Goal: Task Accomplishment & Management: Manage account settings

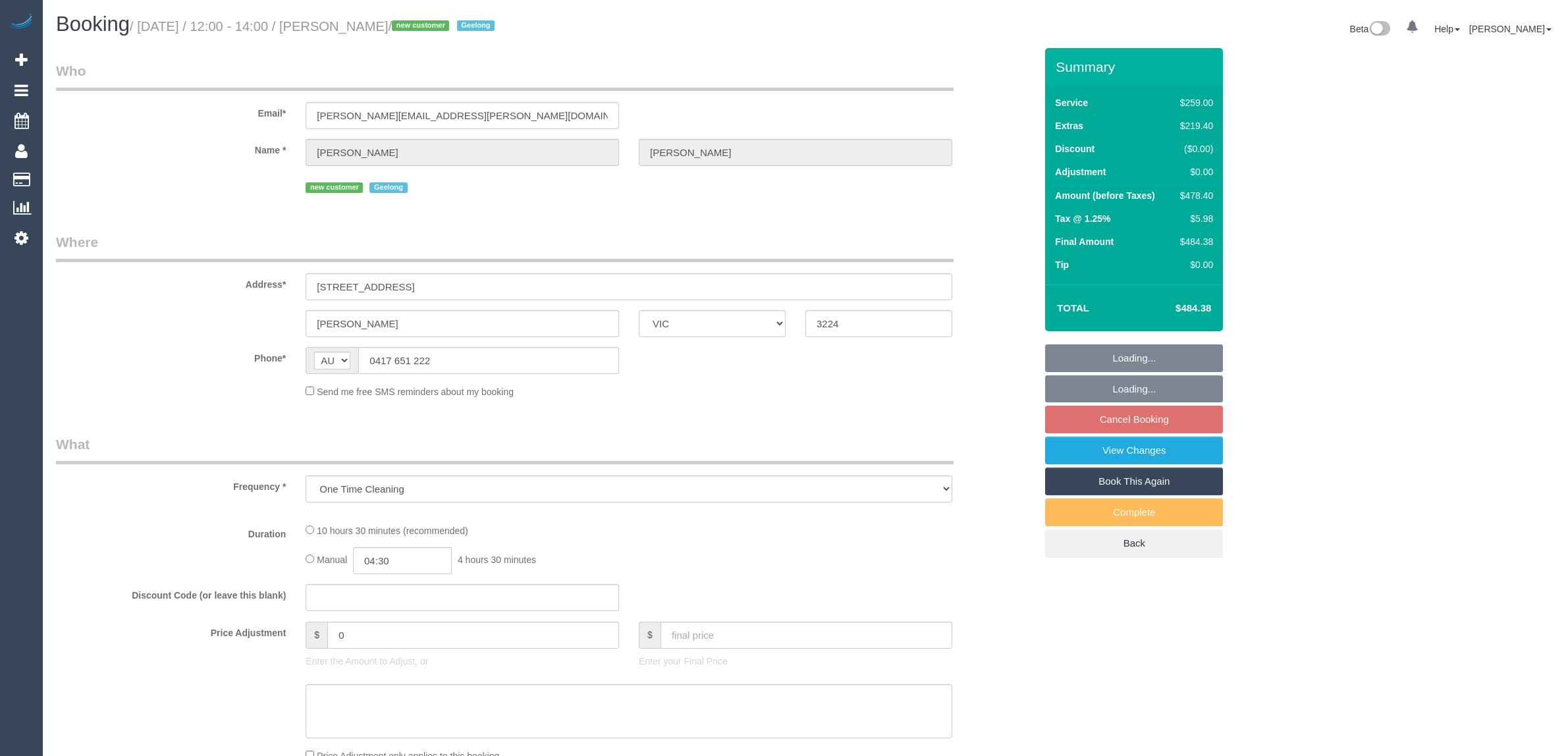
select select "VIC"
select select "string:stripe-pm_1S7Z1u2GScqysDRVbdmgQ10w"
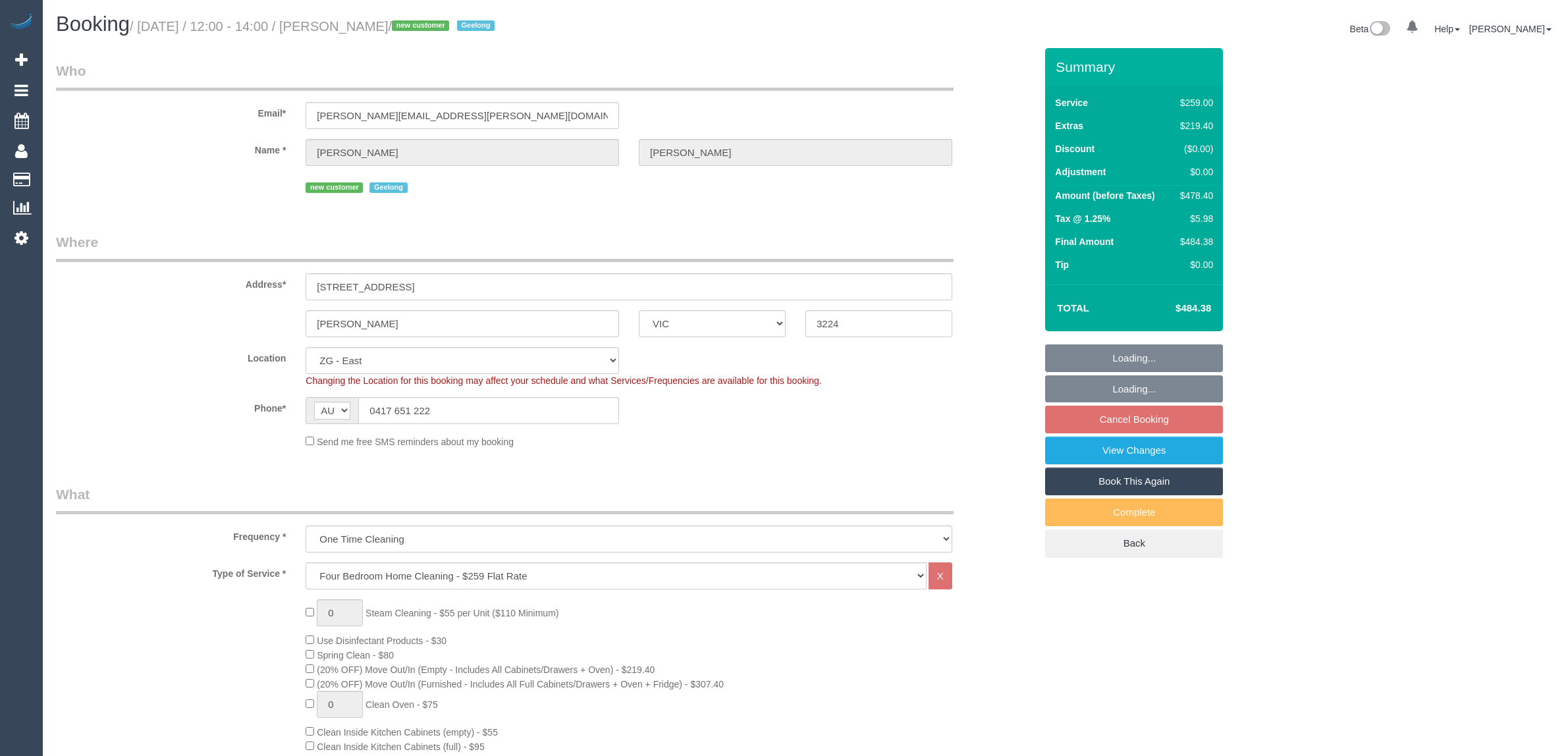
select select "object:915"
select select "number:28"
select select "number:14"
select select "number:19"
select select "number:36"
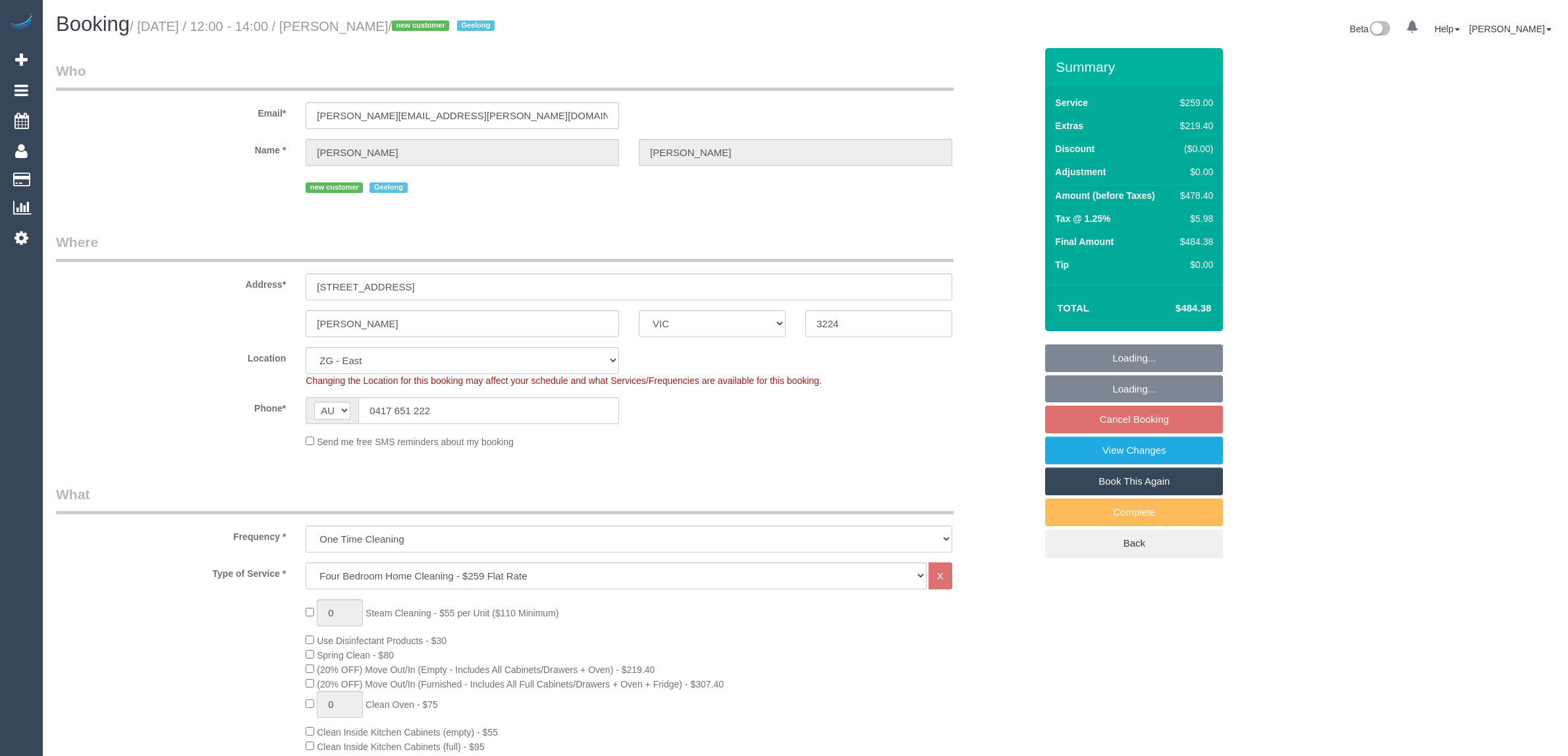
select select "number:12"
select select "spot6"
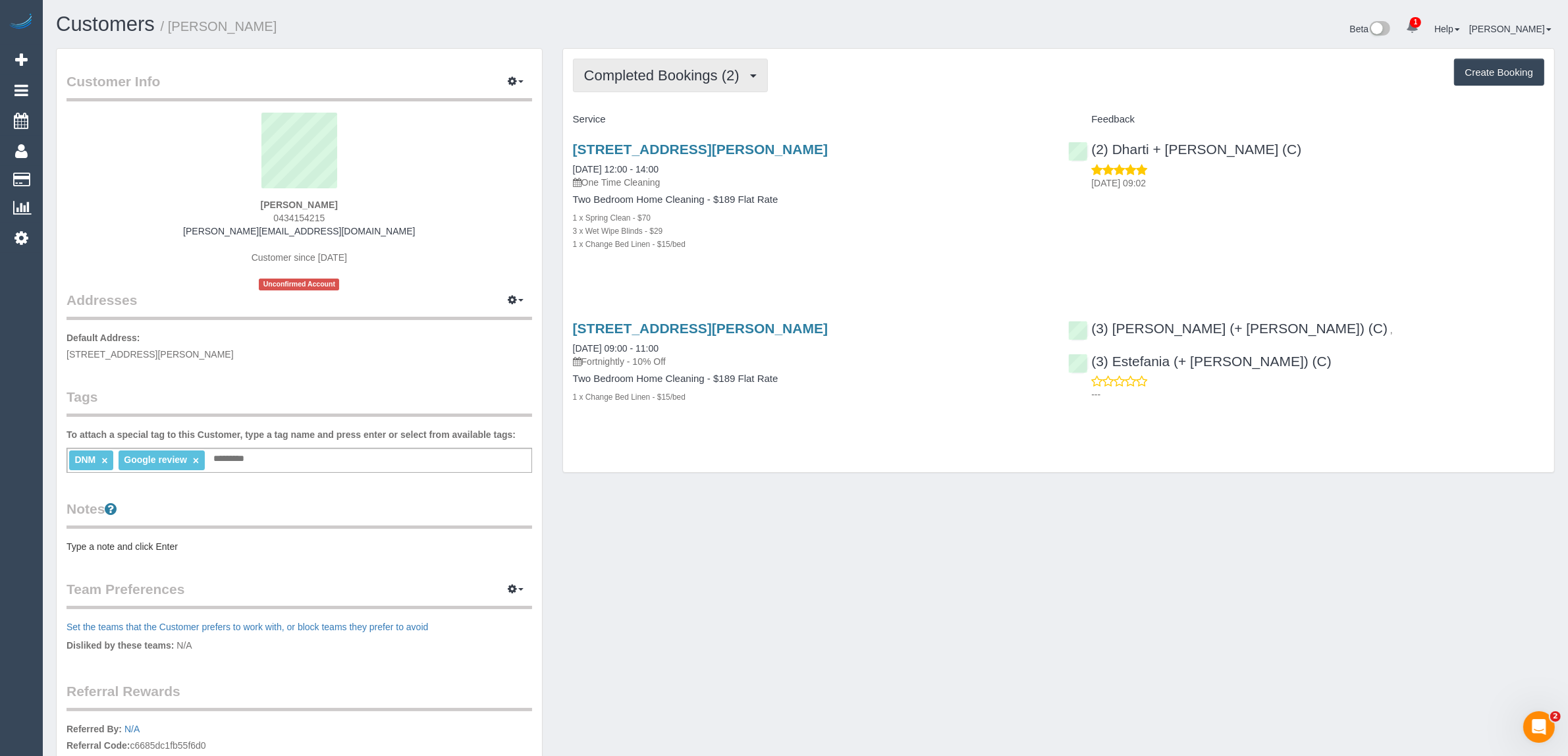
click at [693, 70] on span "Completed Bookings (2)" at bounding box center [665, 75] width 162 height 16
click at [699, 126] on link "Upcoming Bookings (11)" at bounding box center [643, 124] width 139 height 17
